Goal: Task Accomplishment & Management: Complete application form

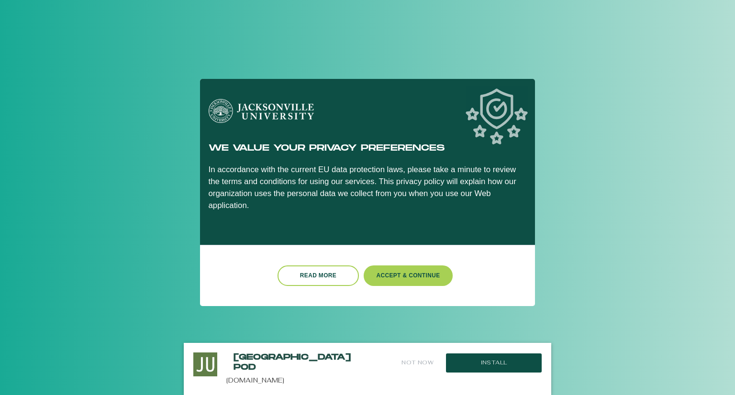
click at [387, 266] on button "Accept & Continue" at bounding box center [408, 276] width 89 height 21
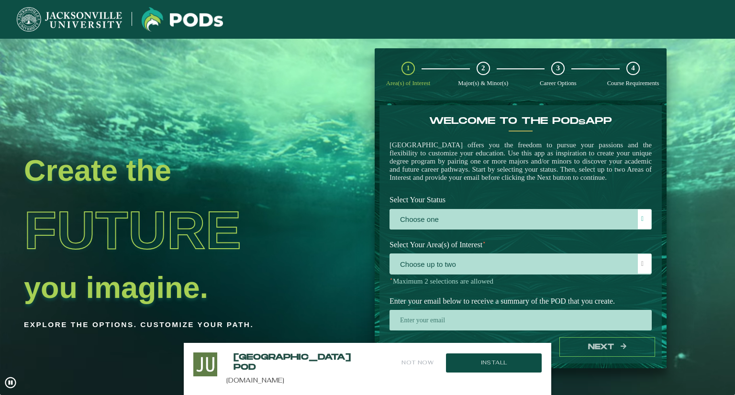
click at [724, 253] on ngx-dashboard "Create the Future you imagine. Explore the options. Customize your path. 1 Area…" at bounding box center [367, 208] width 735 height 321
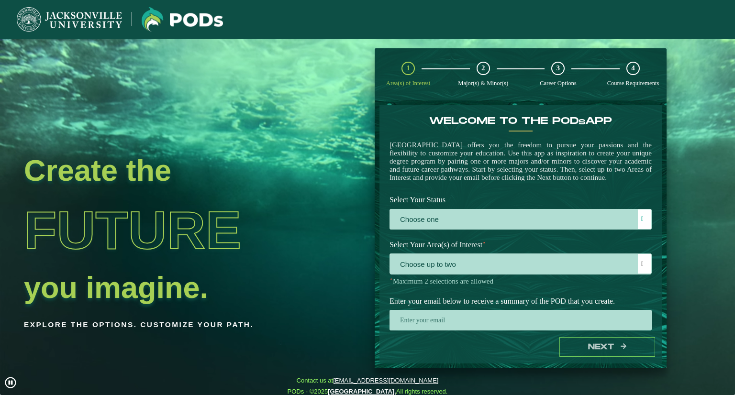
click at [491, 230] on label "Choose one" at bounding box center [520, 220] width 261 height 21
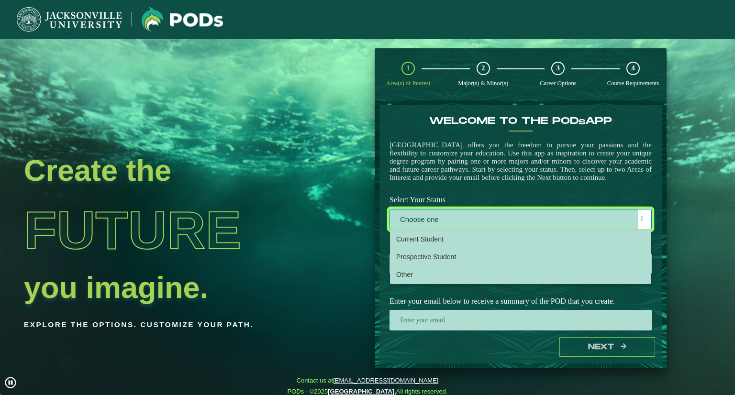
scroll to position [5, 42]
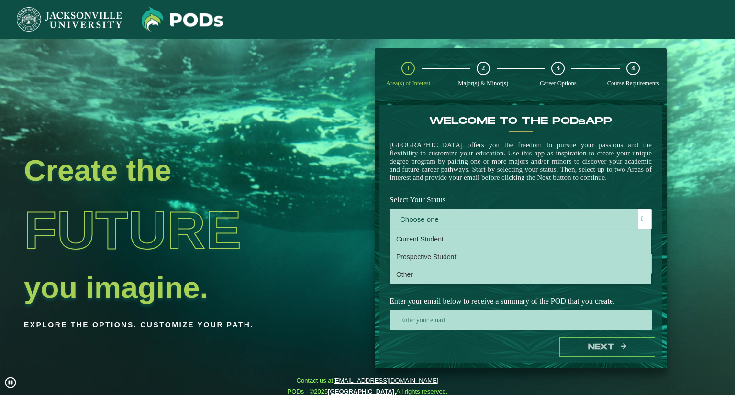
click at [462, 266] on li "Prospective Student" at bounding box center [521, 257] width 260 height 18
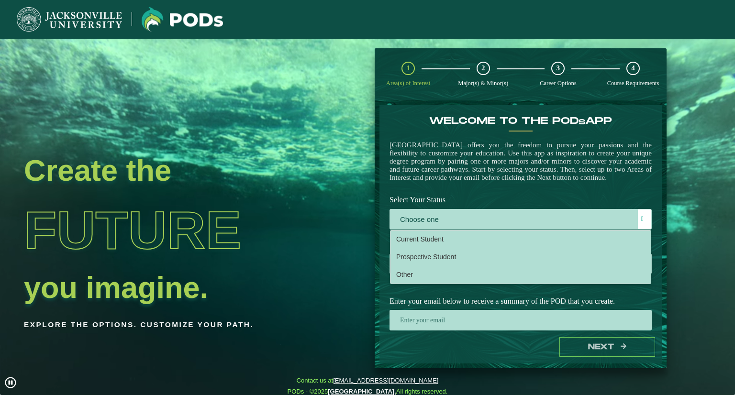
select select "[object Object]"
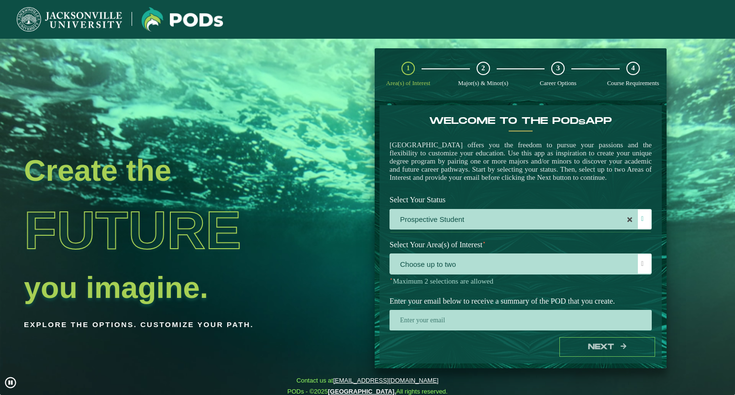
click at [465, 275] on span "Choose up to two" at bounding box center [520, 264] width 261 height 21
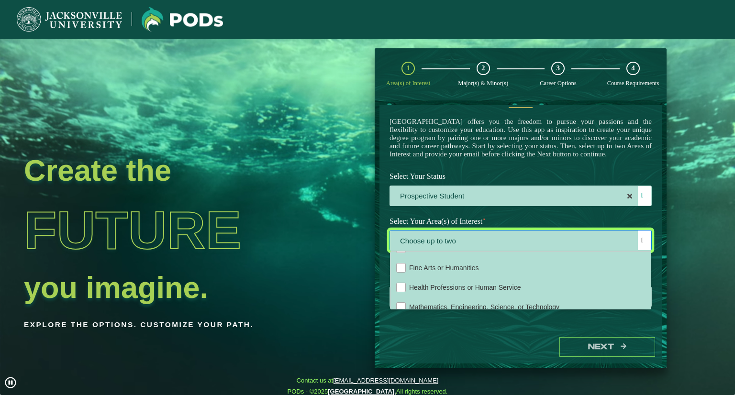
scroll to position [64, 0]
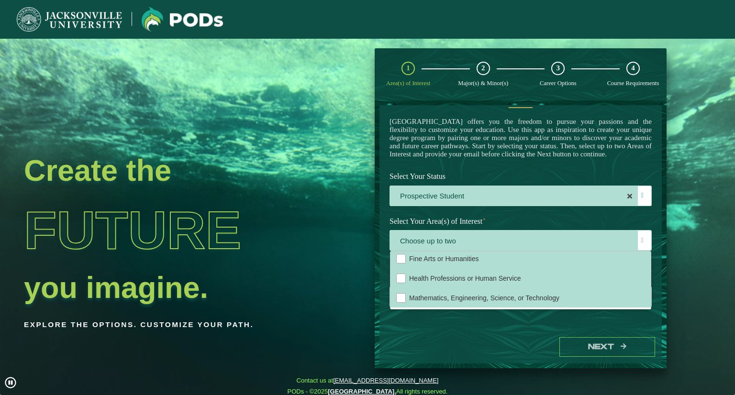
click at [400, 296] on div "Mathematics, Engineering, Science, or Technology" at bounding box center [401, 298] width 10 height 10
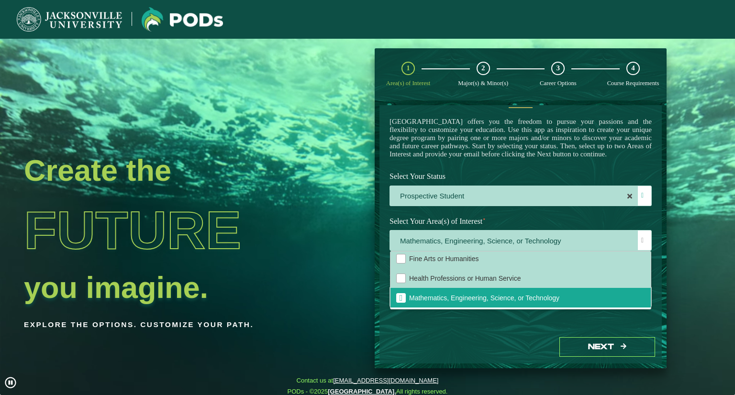
click at [398, 259] on div "Fine Arts or Humanities" at bounding box center [401, 259] width 10 height 10
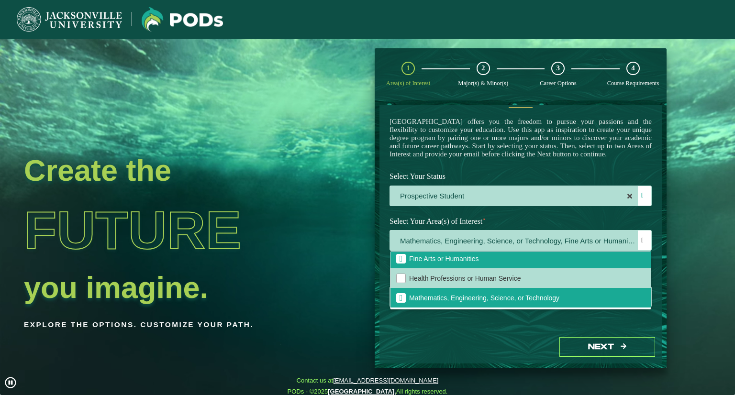
click at [642, 244] on span at bounding box center [643, 240] width 2 height 7
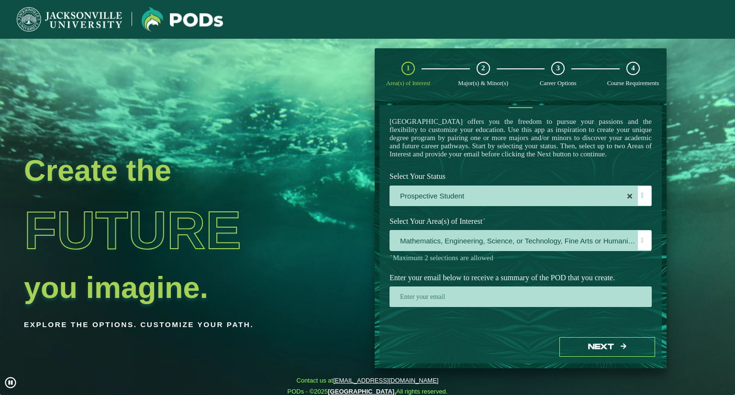
click at [594, 300] on input "email" at bounding box center [521, 297] width 262 height 21
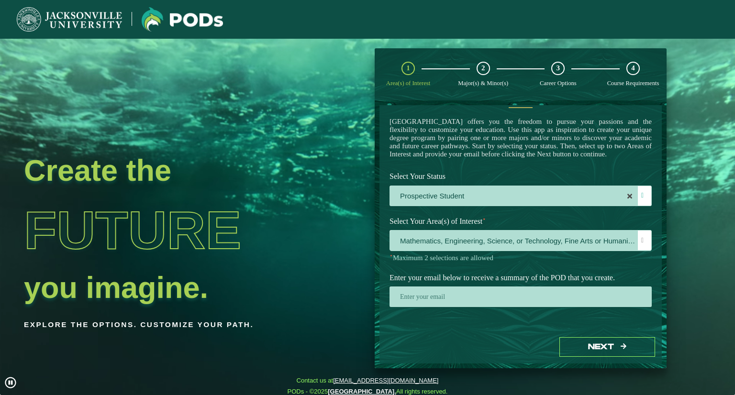
type input "[EMAIL_ADDRESS][PERSON_NAME][DOMAIN_NAME]"
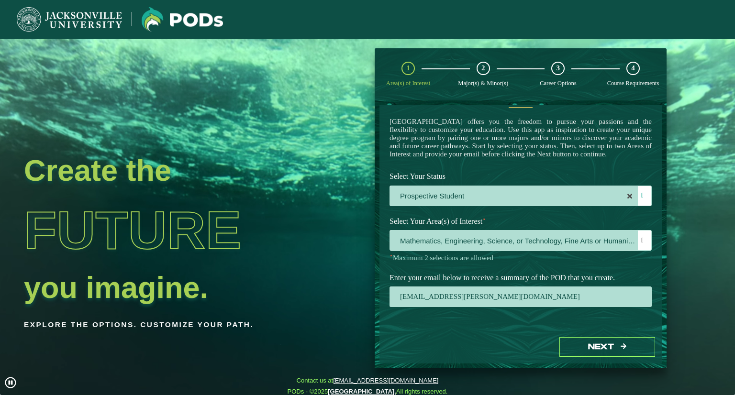
click at [576, 349] on button "Next" at bounding box center [608, 348] width 96 height 20
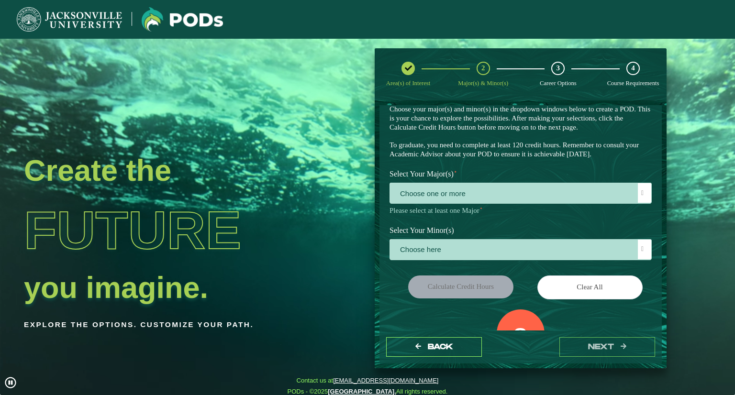
scroll to position [35, 0]
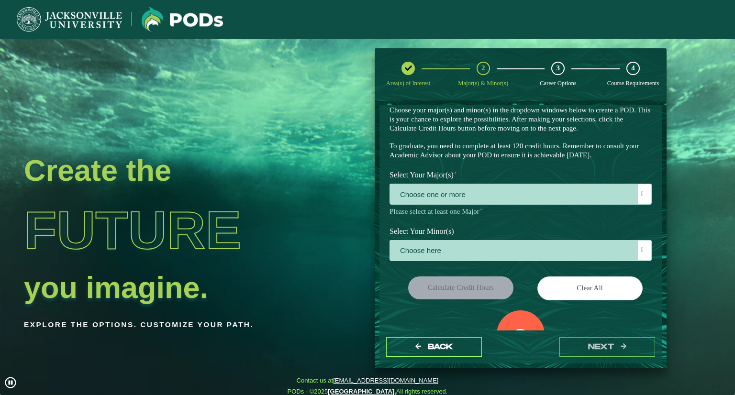
click at [617, 196] on span "Choose one or more" at bounding box center [520, 194] width 261 height 21
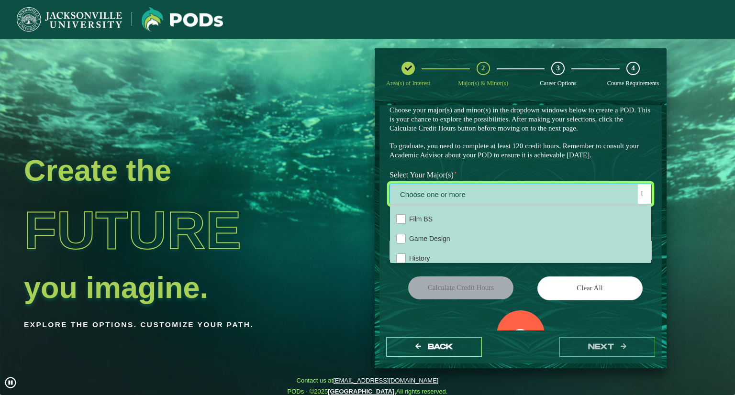
scroll to position [344, 0]
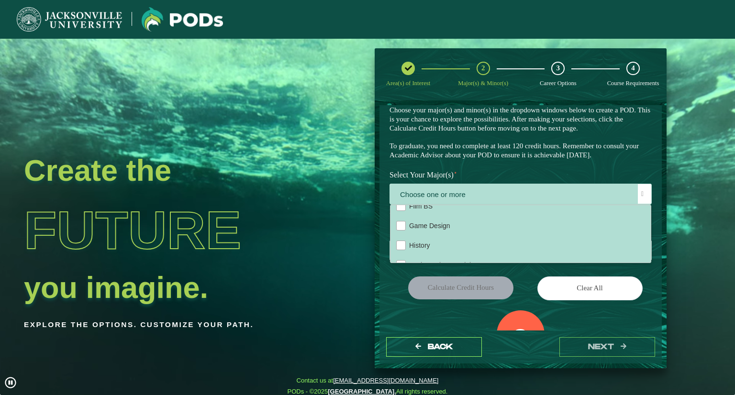
click at [398, 227] on div "Game Design" at bounding box center [401, 226] width 10 height 10
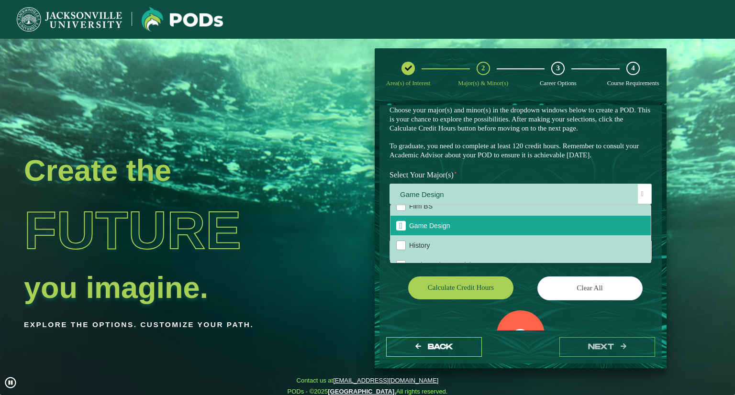
click at [400, 227] on span "Game Design" at bounding box center [401, 226] width 3 height 9
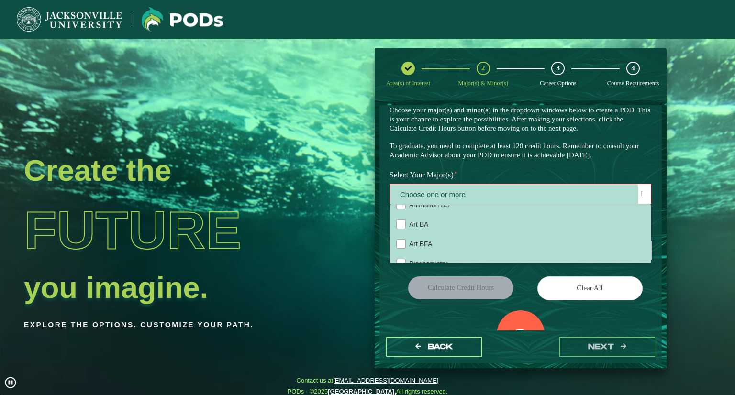
scroll to position [0, 0]
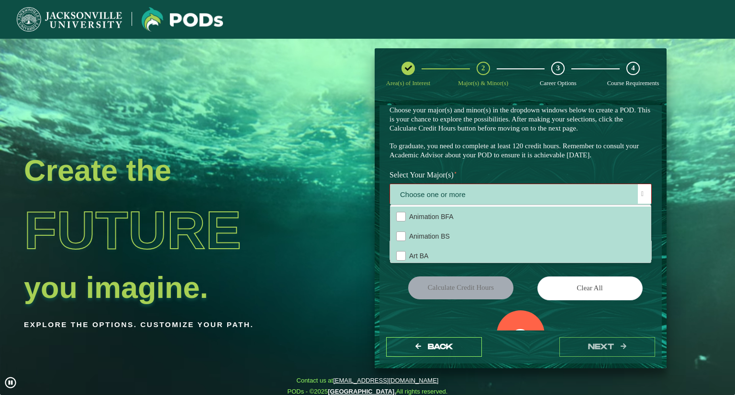
click at [398, 219] on div "Animation BFA" at bounding box center [401, 217] width 10 height 10
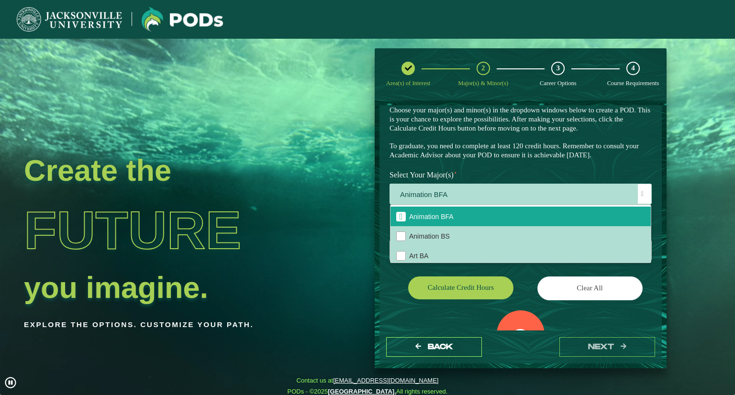
click at [645, 167] on label "Select Your Major(s) ⋆" at bounding box center [521, 176] width 277 height 18
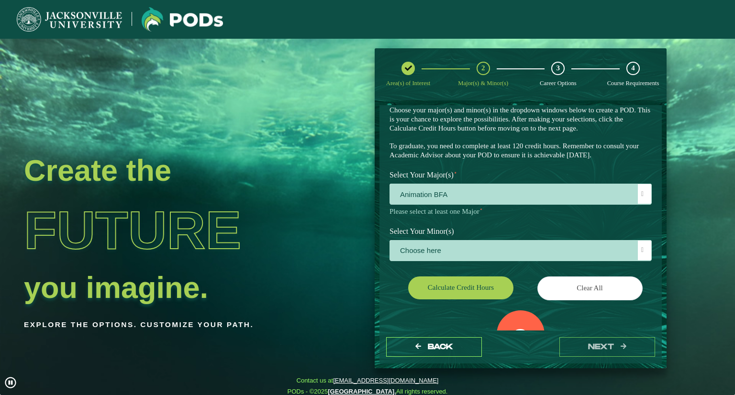
click at [493, 248] on span "Choose here" at bounding box center [520, 251] width 261 height 21
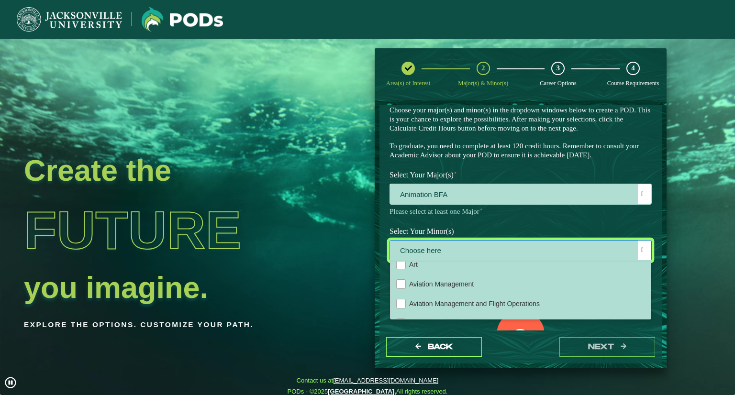
scroll to position [79, 0]
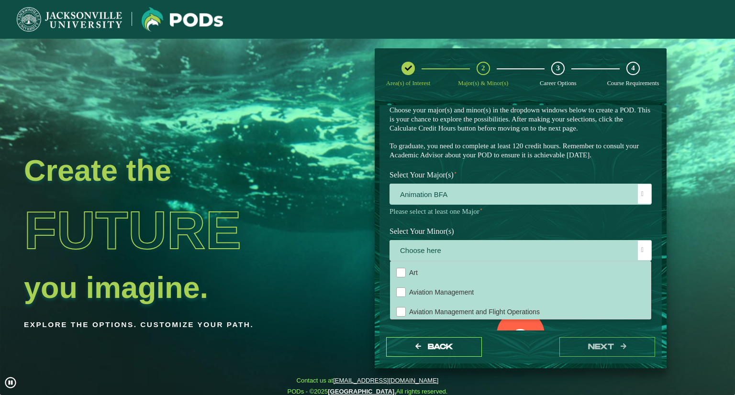
click at [402, 274] on div "Art" at bounding box center [401, 273] width 10 height 10
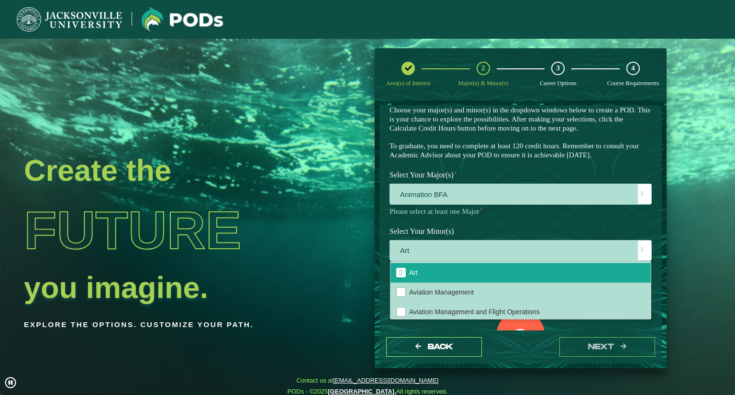
click at [642, 251] on span at bounding box center [643, 250] width 2 height 7
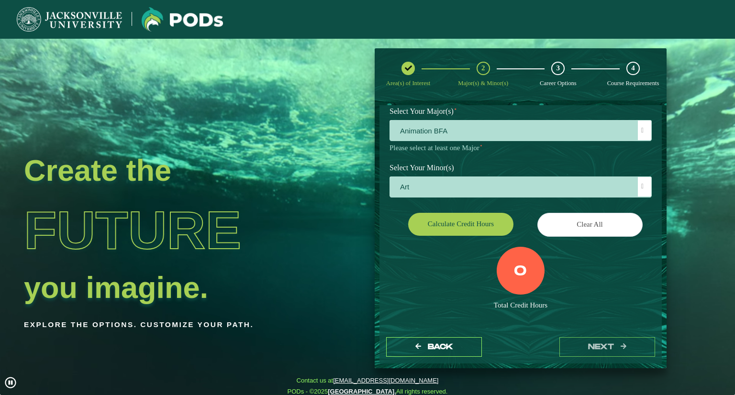
scroll to position [105, 0]
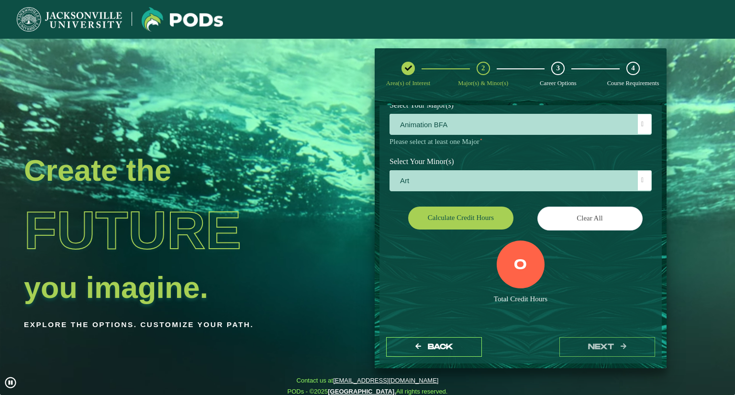
click at [473, 219] on button "Calculate credit hours" at bounding box center [460, 218] width 105 height 23
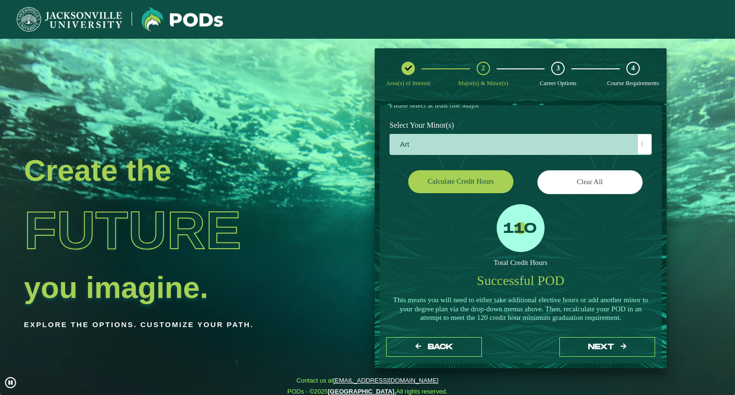
scroll to position [149, 0]
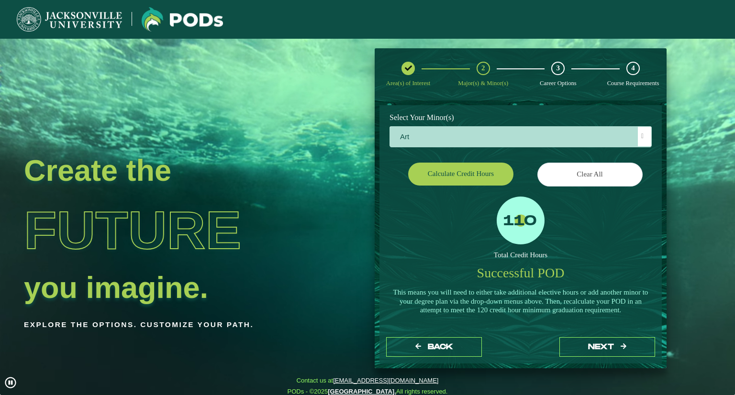
click at [618, 347] on button "next" at bounding box center [608, 348] width 96 height 20
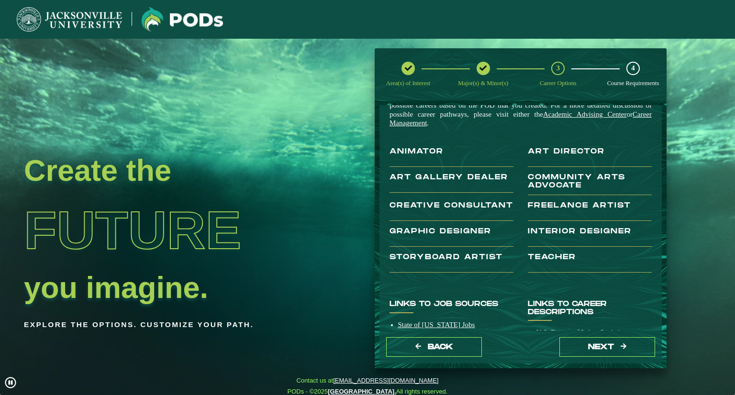
scroll to position [50, 0]
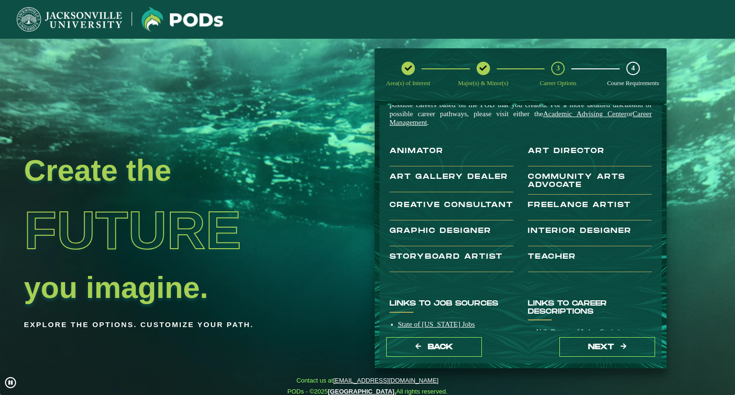
click at [606, 347] on button "next" at bounding box center [608, 348] width 96 height 20
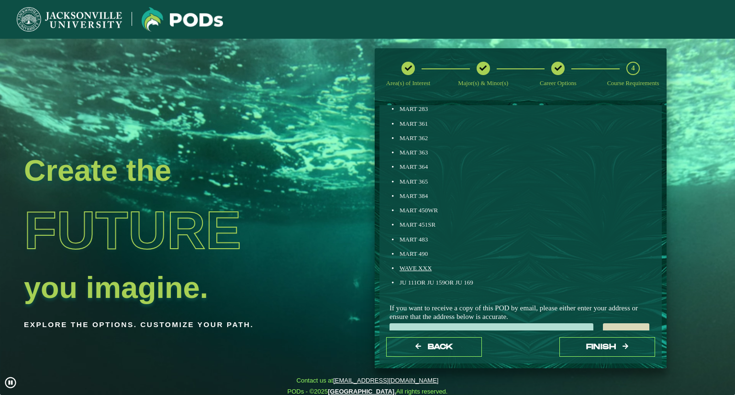
scroll to position [457, 0]
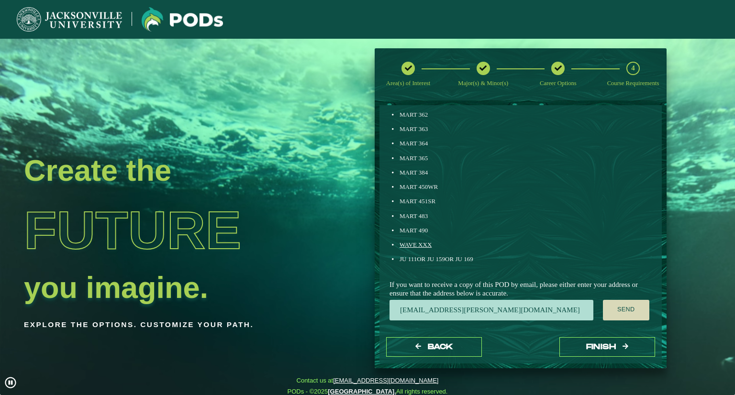
click at [622, 307] on button "Send" at bounding box center [626, 310] width 46 height 21
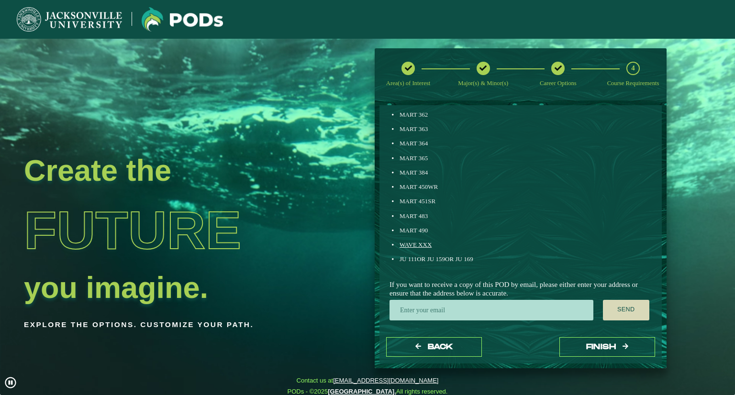
click at [613, 342] on button "Finish" at bounding box center [608, 348] width 96 height 20
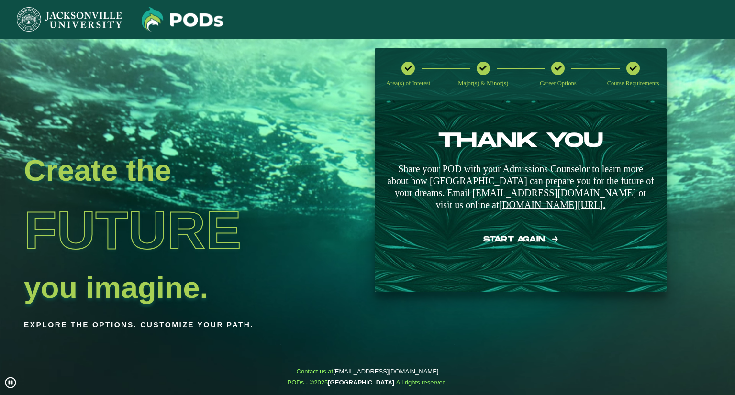
click at [506, 235] on button "Start again" at bounding box center [521, 240] width 96 height 20
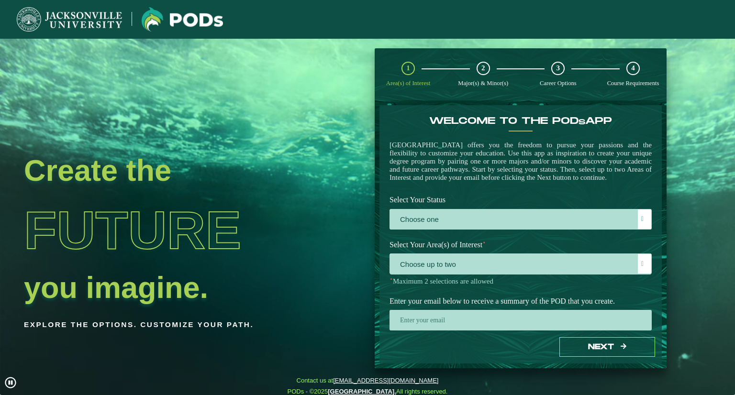
click at [522, 230] on label "Choose one" at bounding box center [520, 220] width 261 height 21
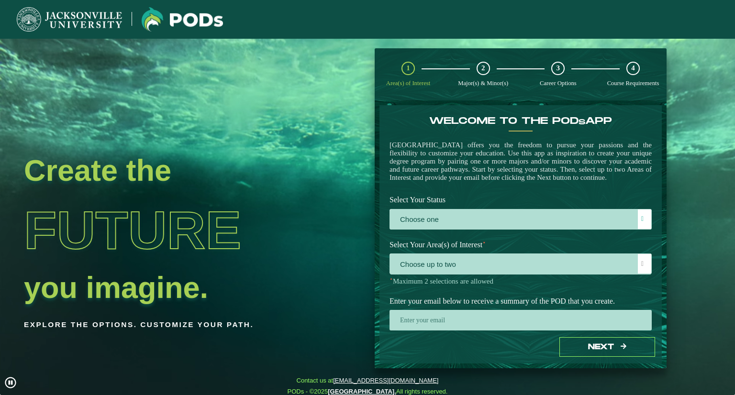
scroll to position [5, 42]
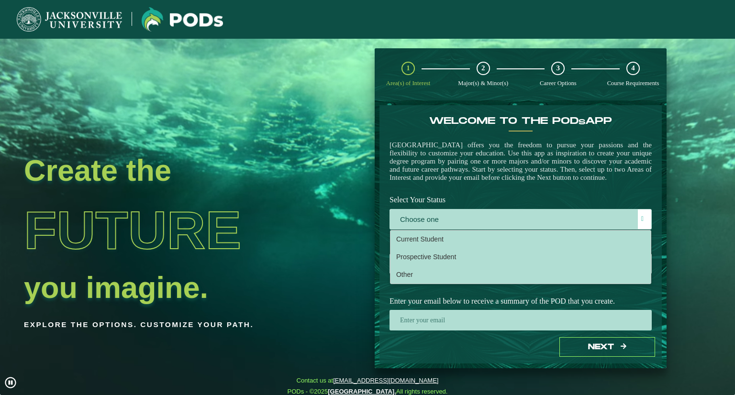
click at [498, 266] on li "Prospective Student" at bounding box center [521, 257] width 260 height 18
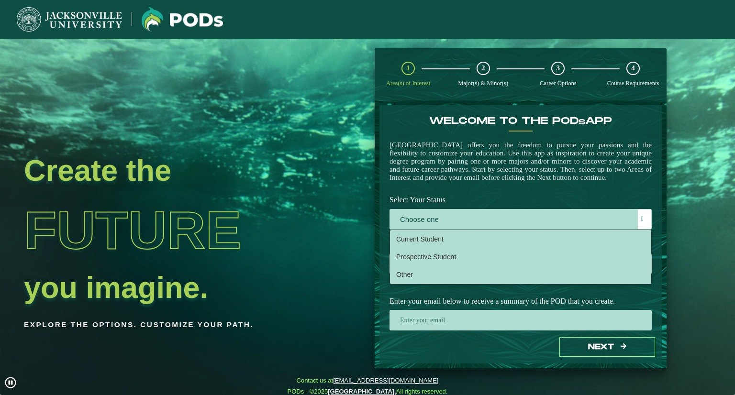
select select "[object Object]"
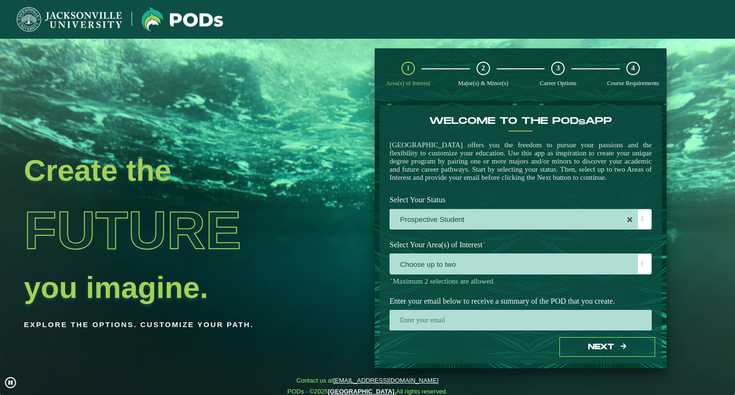
click at [497, 272] on span "Choose up to two" at bounding box center [520, 264] width 261 height 21
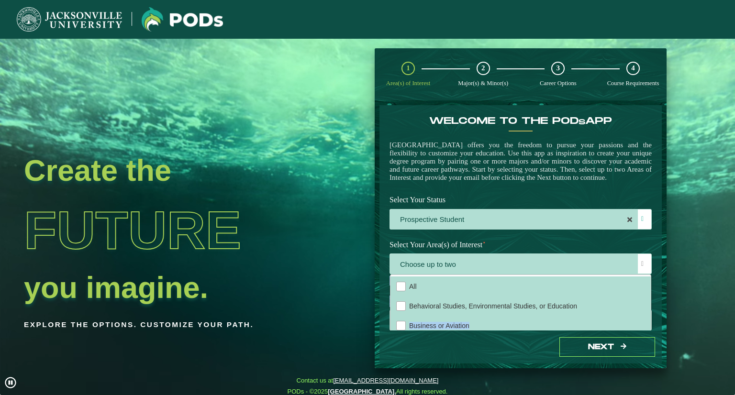
drag, startPoint x: 647, startPoint y: 310, endPoint x: 648, endPoint y: 320, distance: 10.2
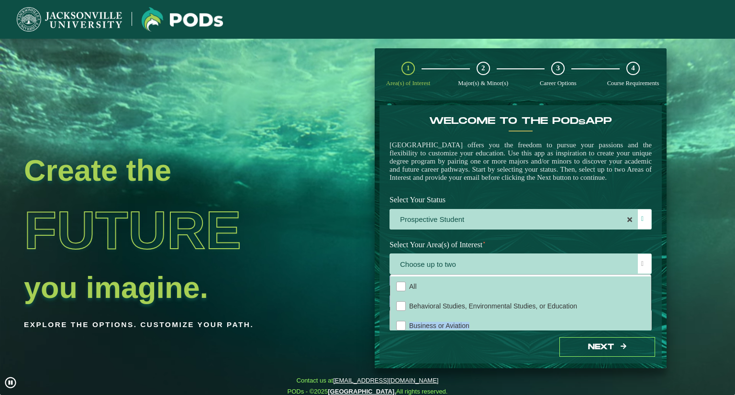
click at [648, 320] on div "Welcome to the POD s app [GEOGRAPHIC_DATA] offers you the freedom to pursue you…" at bounding box center [521, 229] width 262 height 229
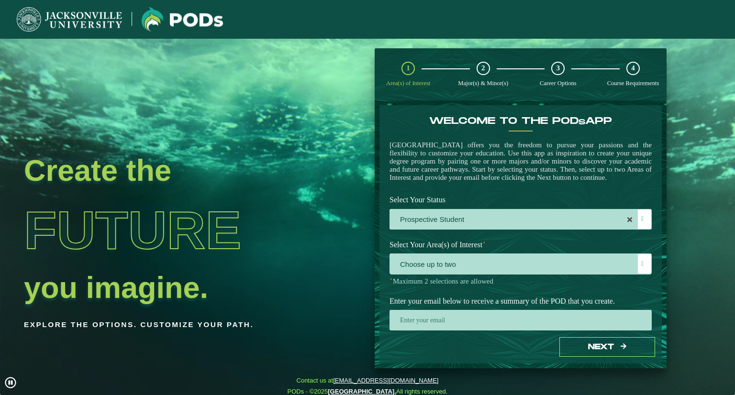
click at [642, 274] on div at bounding box center [644, 264] width 13 height 20
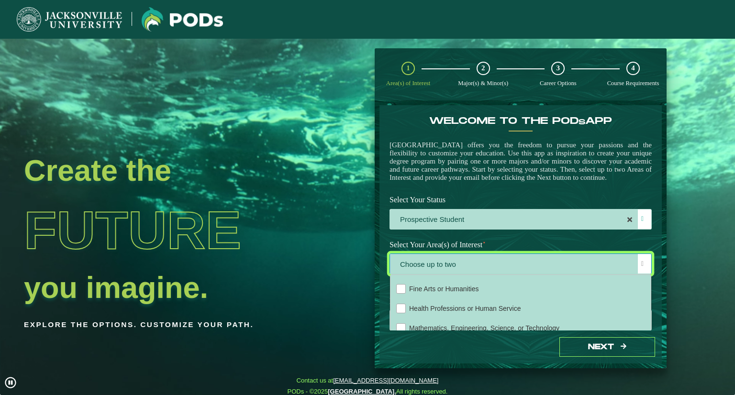
scroll to position [61, 0]
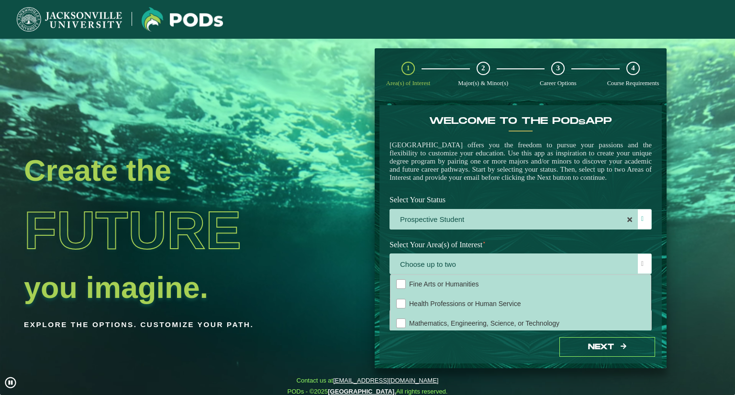
click at [400, 289] on div "Fine Arts or Humanities" at bounding box center [401, 285] width 10 height 10
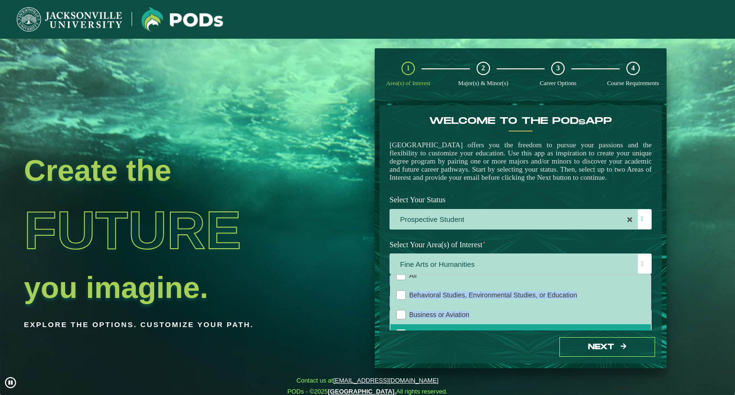
scroll to position [35, 0]
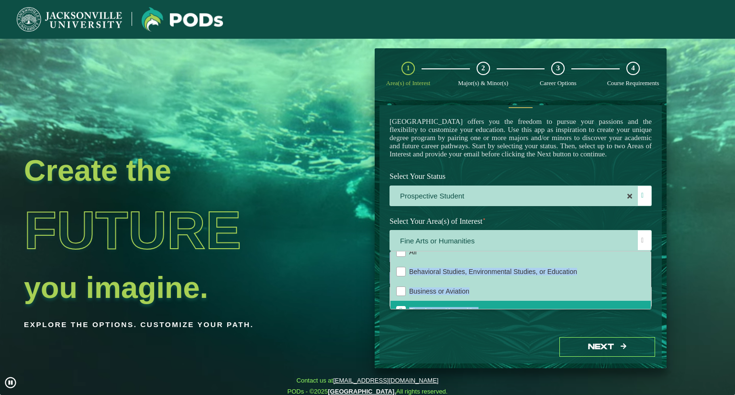
drag, startPoint x: 646, startPoint y: 295, endPoint x: 654, endPoint y: 349, distance: 54.7
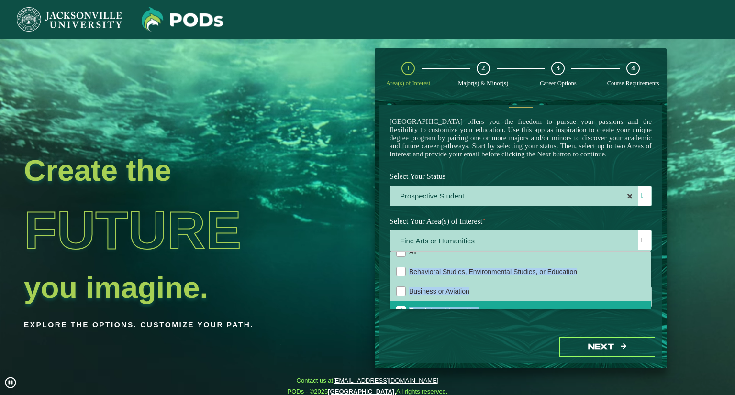
click at [654, 349] on div "Welcome to the POD s app [GEOGRAPHIC_DATA] offers you the freedom to pursue you…" at bounding box center [521, 234] width 282 height 259
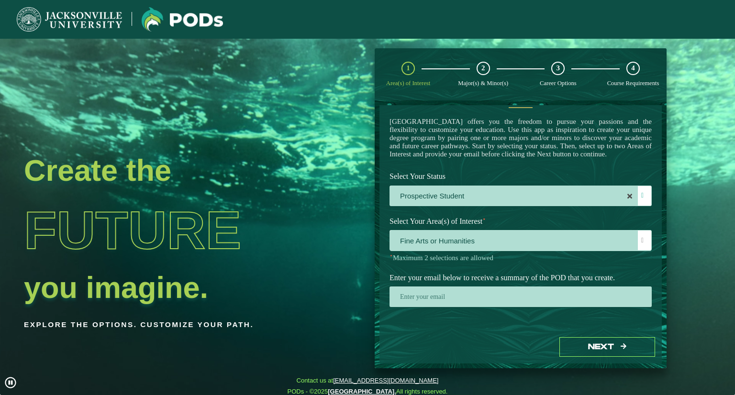
click at [640, 235] on div at bounding box center [644, 241] width 13 height 20
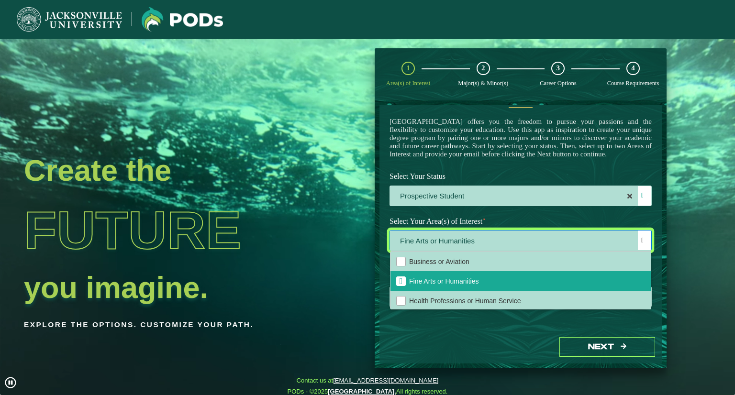
scroll to position [64, 0]
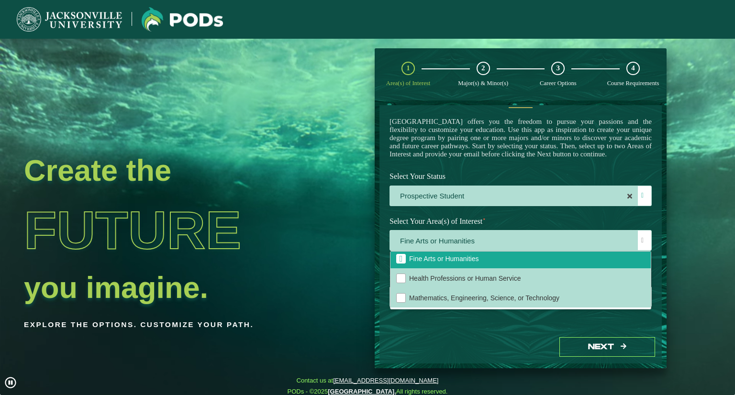
click at [400, 297] on div "Mathematics, Engineering, Science, or Technology" at bounding box center [401, 298] width 10 height 10
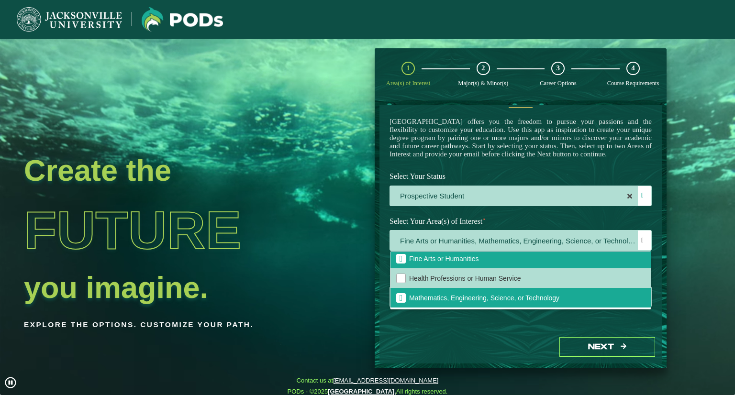
click at [638, 246] on div at bounding box center [644, 241] width 13 height 20
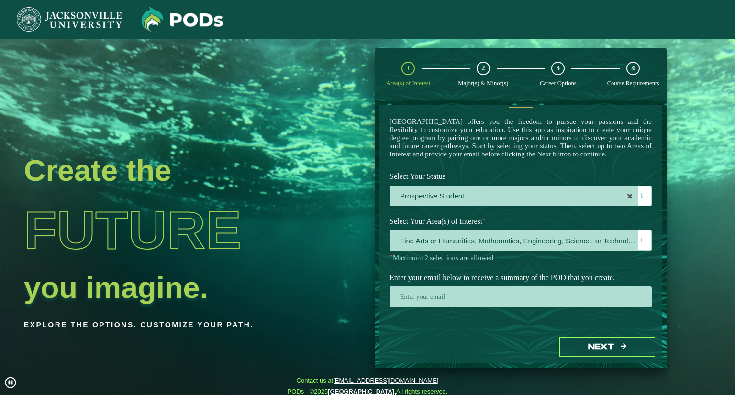
click at [490, 296] on input "email" at bounding box center [521, 297] width 262 height 21
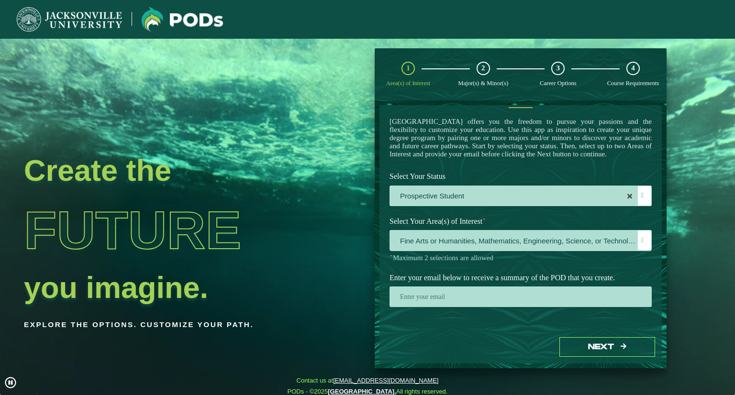
type input "[EMAIL_ADDRESS][PERSON_NAME][DOMAIN_NAME]"
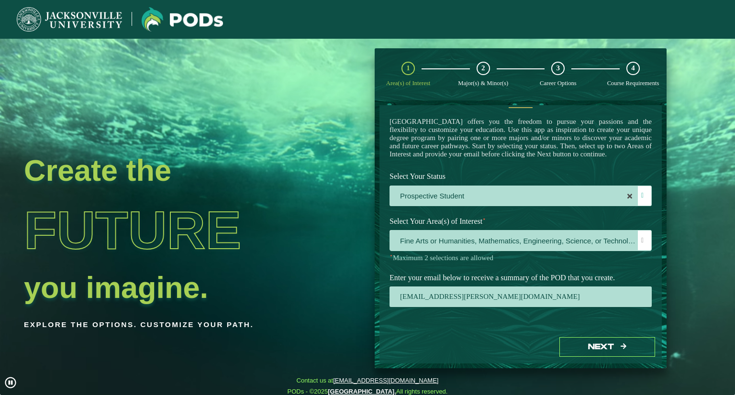
click at [596, 346] on button "Next" at bounding box center [608, 348] width 96 height 20
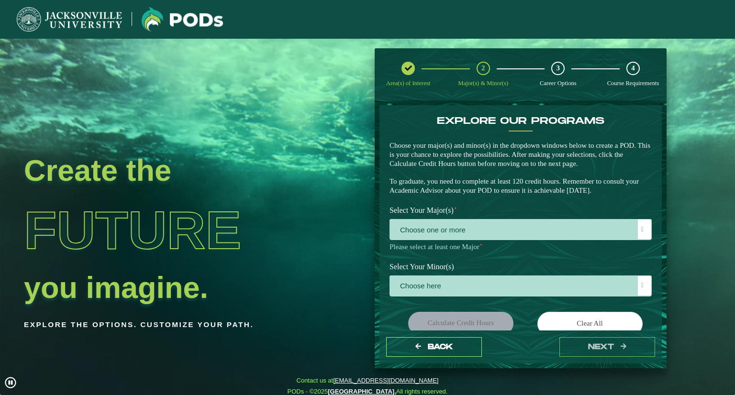
click at [567, 229] on span "Choose one or more" at bounding box center [520, 230] width 261 height 21
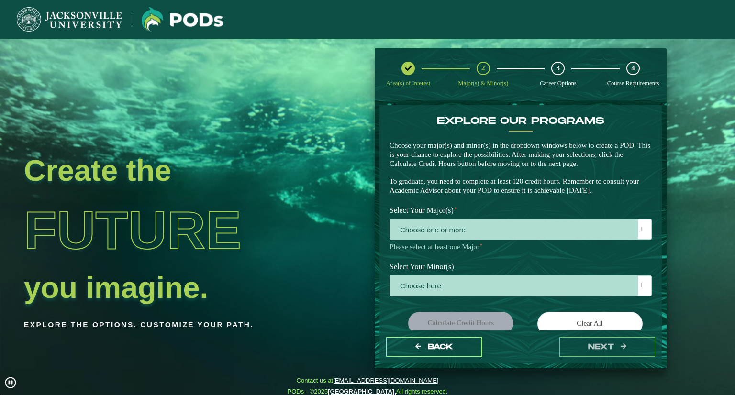
scroll to position [5, 42]
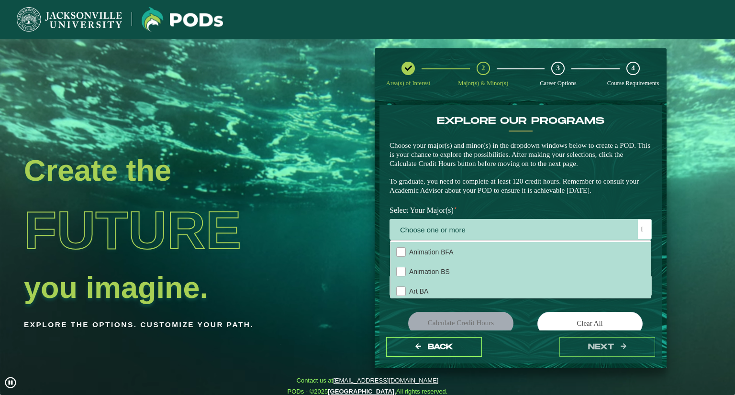
click at [401, 251] on div "Animation BFA" at bounding box center [401, 253] width 10 height 10
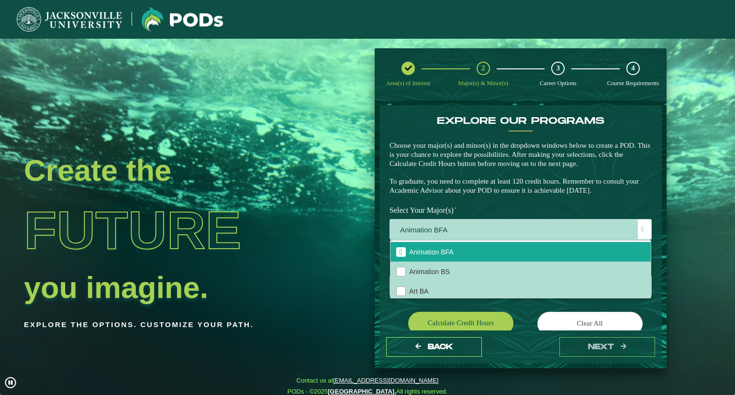
click at [403, 272] on div "Animation BS" at bounding box center [401, 272] width 10 height 10
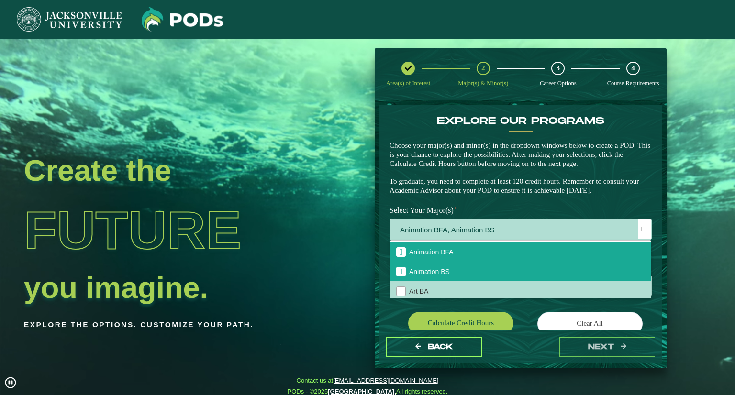
click at [401, 255] on span "Animation BFA" at bounding box center [401, 252] width 3 height 9
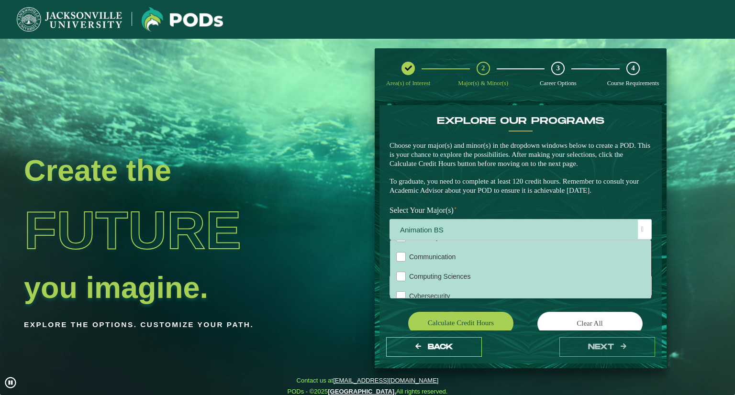
scroll to position [0, 0]
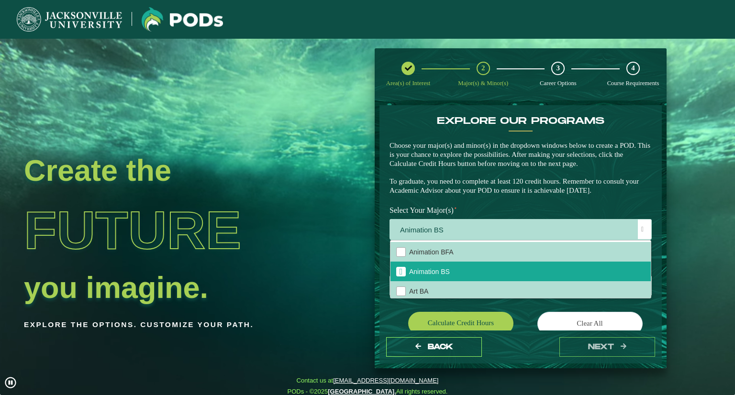
click at [399, 254] on div "Animation BFA" at bounding box center [401, 253] width 10 height 10
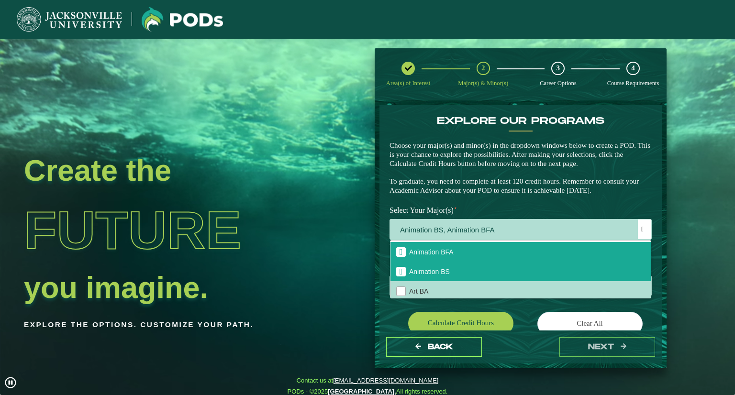
click at [401, 276] on div "Animation BS" at bounding box center [401, 272] width 10 height 10
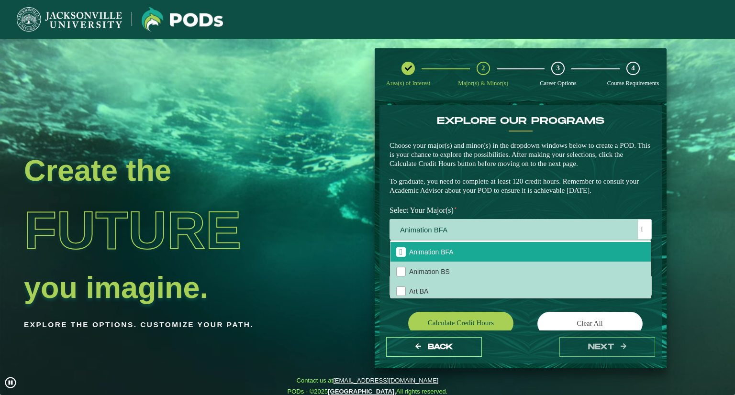
click at [642, 229] on span at bounding box center [643, 229] width 2 height 7
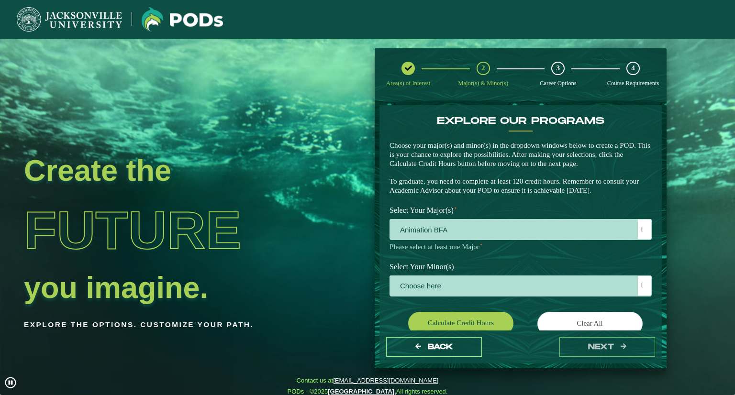
click at [434, 283] on span "Choose here" at bounding box center [520, 286] width 261 height 21
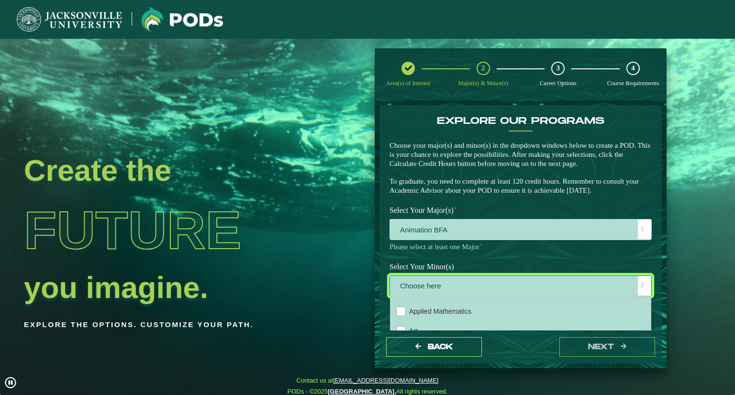
scroll to position [63, 0]
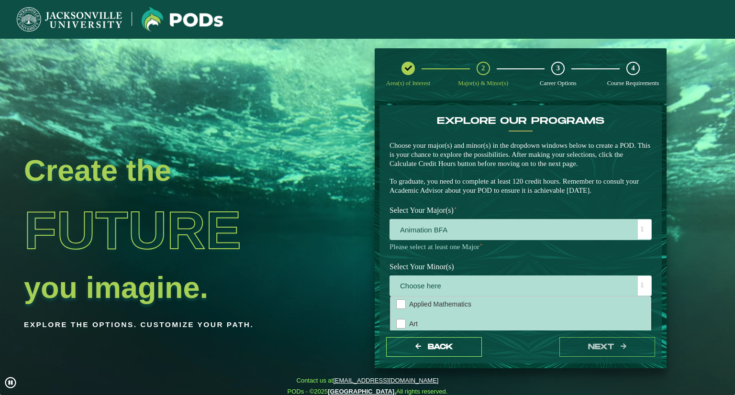
click at [398, 324] on div "Art" at bounding box center [401, 324] width 10 height 10
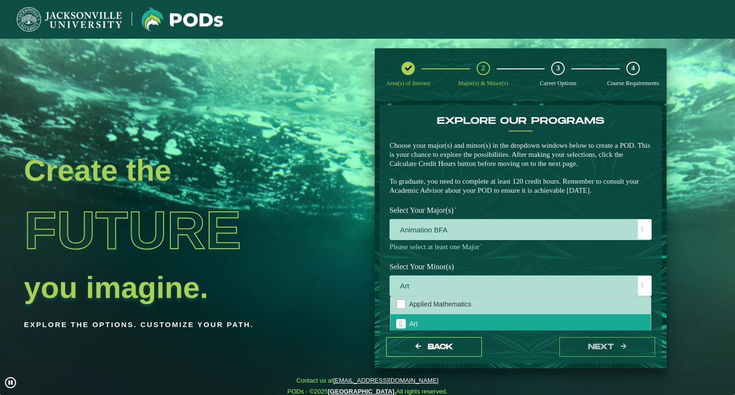
click at [633, 285] on span "Art" at bounding box center [520, 286] width 261 height 21
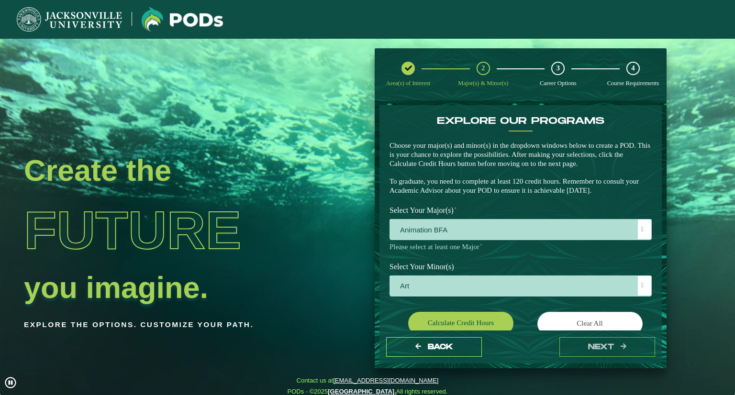
click at [477, 320] on button "Calculate credit hours" at bounding box center [460, 323] width 105 height 23
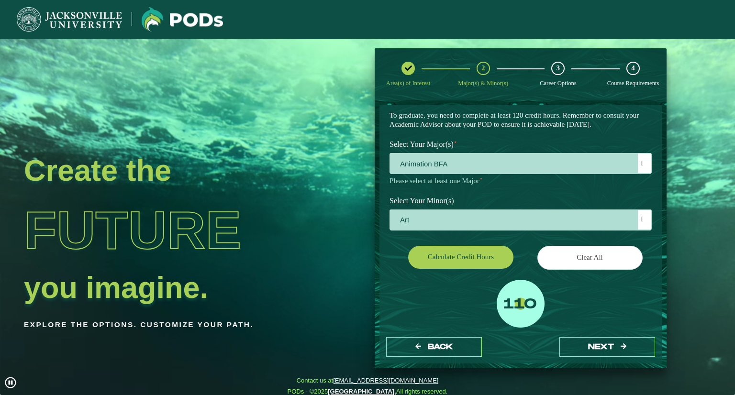
scroll to position [78, 0]
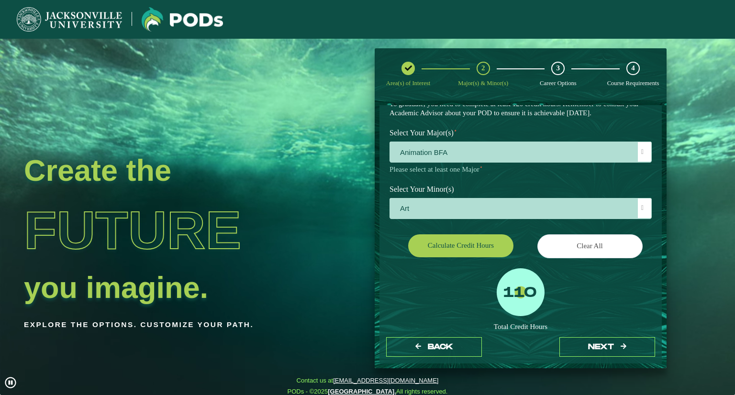
click at [617, 353] on button "next" at bounding box center [608, 348] width 96 height 20
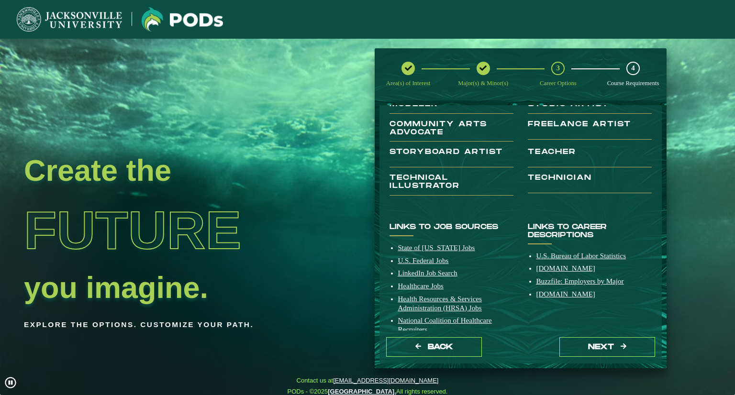
scroll to position [163, 0]
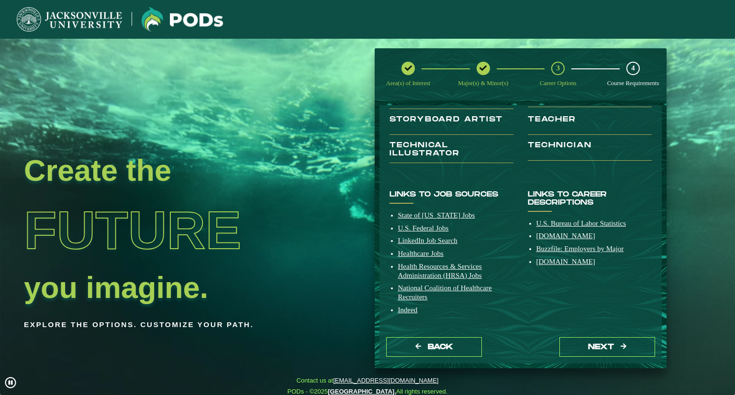
click at [591, 347] on button "next" at bounding box center [608, 348] width 96 height 20
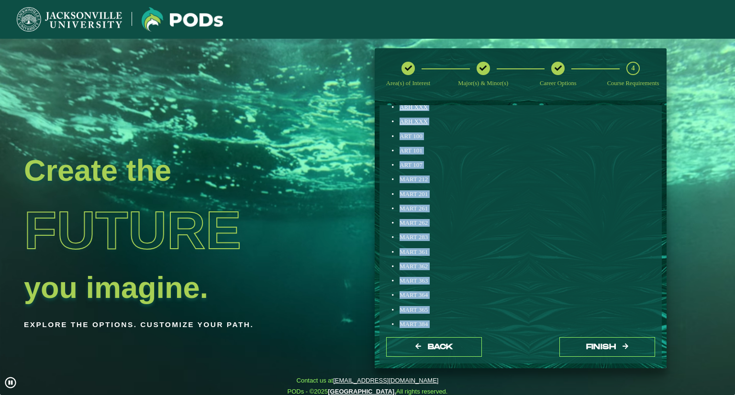
scroll to position [458, 0]
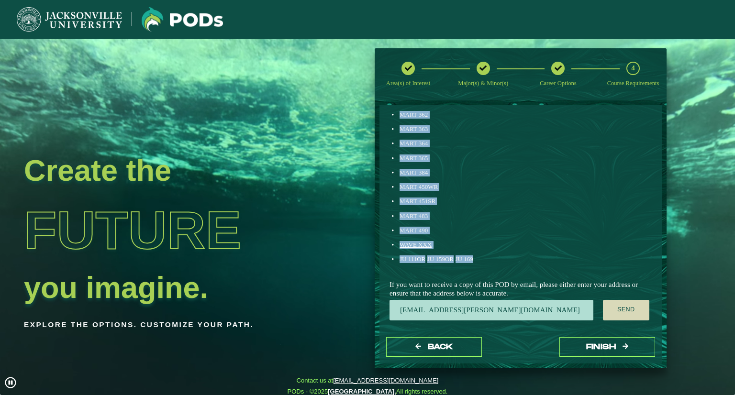
drag, startPoint x: 389, startPoint y: 119, endPoint x: 475, endPoint y: 260, distance: 165.2
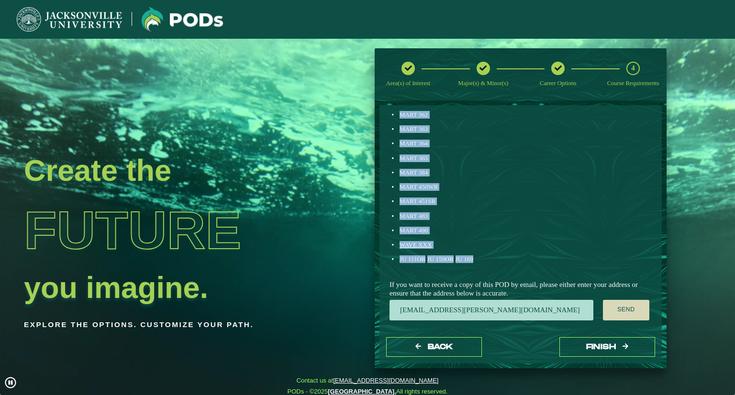
click at [475, 260] on div "Animation BFA ECON 201 OR ECON 189 ENGL 103 ENGL LIT XXX GLOBAL STUDIES XXX HUM…" at bounding box center [452, 21] width 138 height 498
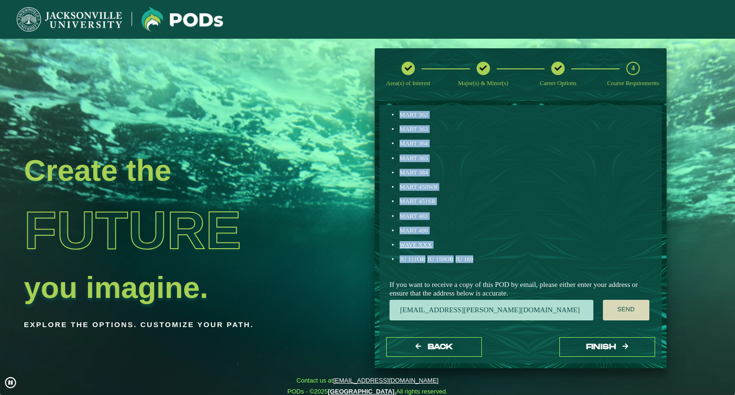
copy div "Animation BFA ECON 201 OR ECON 189 ENGL 103 ENGL LIT XXX GLOBAL STUDIES XXX HUM…"
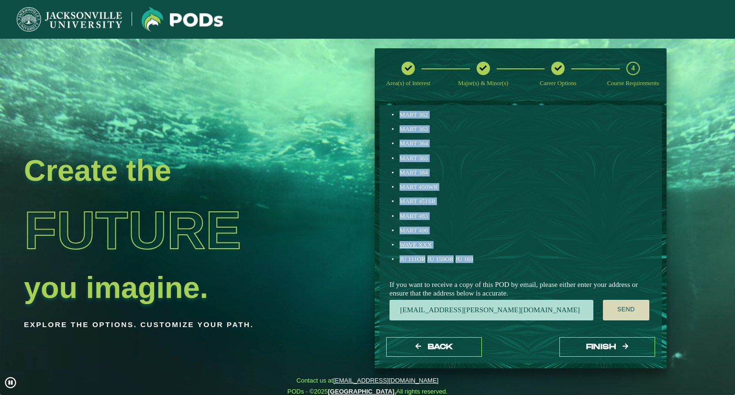
scroll to position [0, 0]
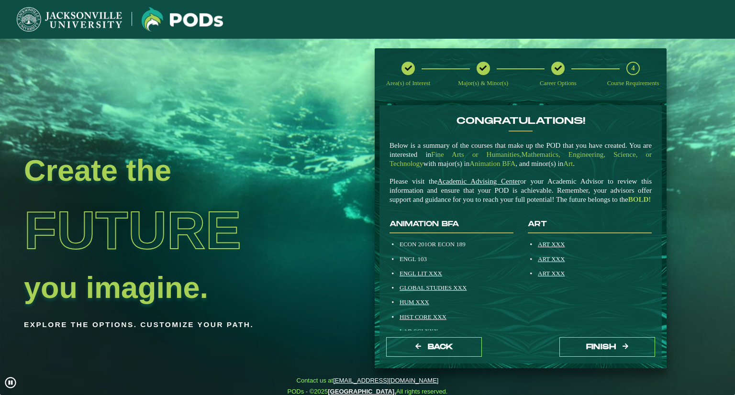
click at [589, 211] on div "Congratulations! Below is a summary of the courses that make up the POD that yo…" at bounding box center [521, 162] width 277 height 95
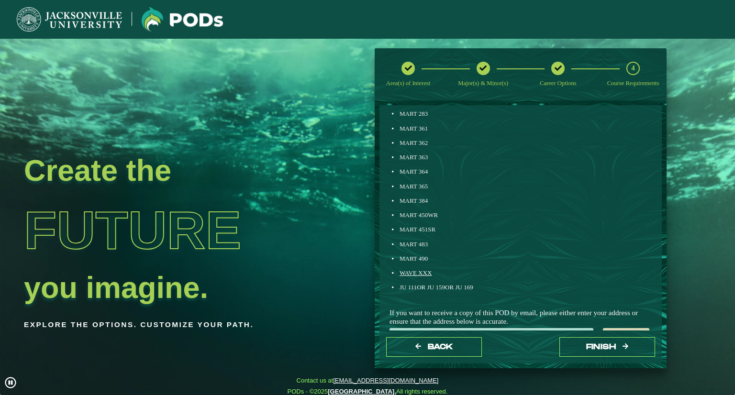
scroll to position [457, 0]
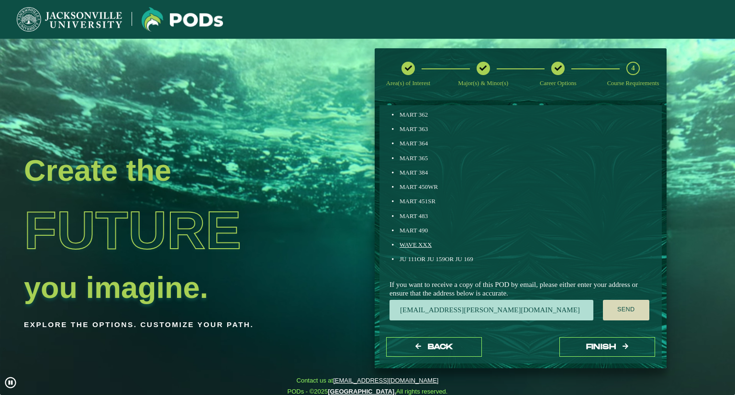
click at [617, 350] on button "Finish" at bounding box center [608, 348] width 96 height 20
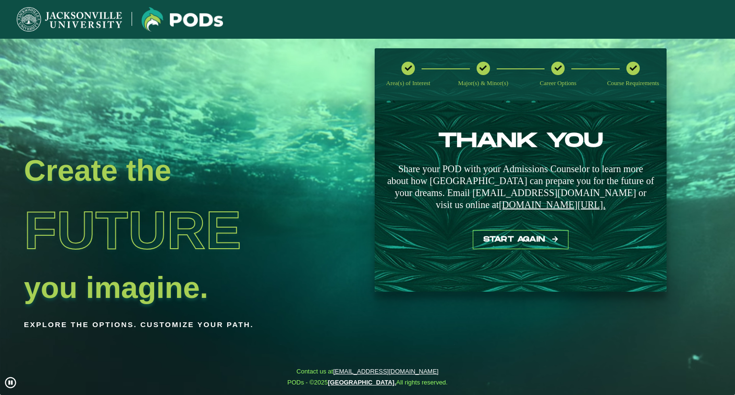
click at [531, 239] on button "Start again" at bounding box center [521, 240] width 96 height 20
